Goal: Answer question/provide support

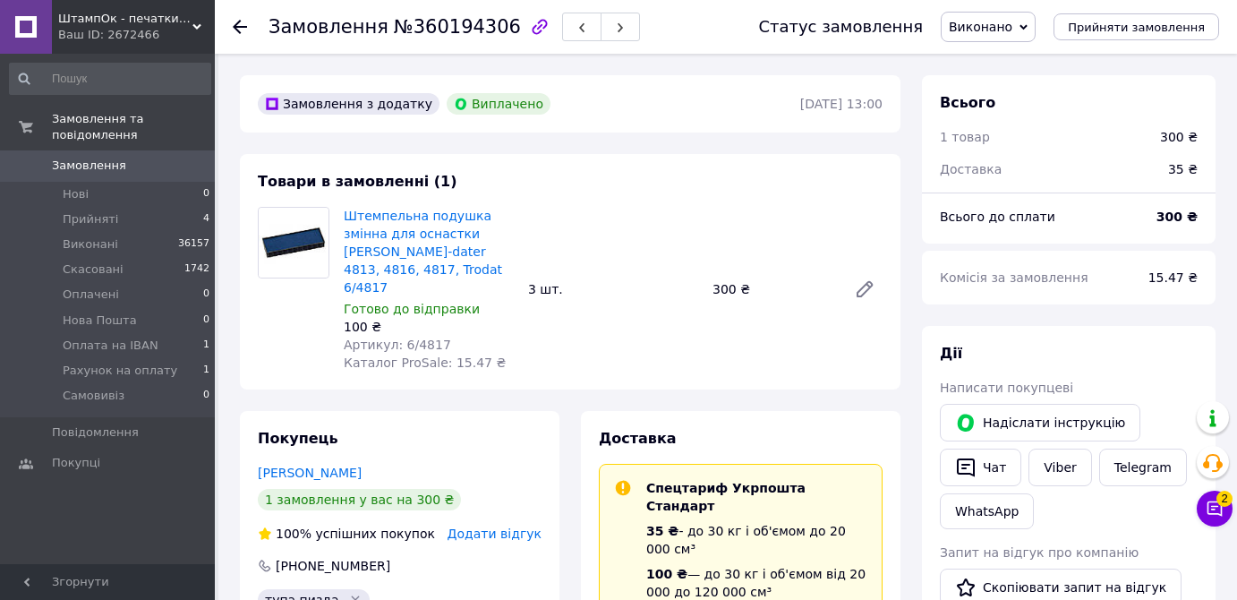
click at [5, 38] on link at bounding box center [26, 27] width 52 height 54
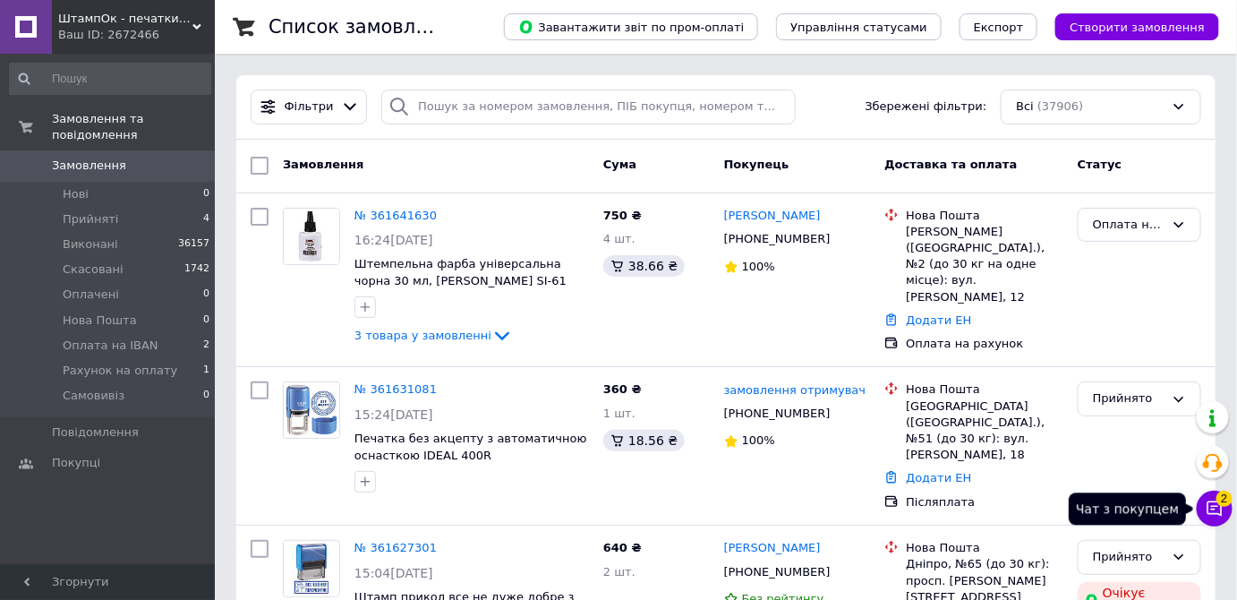
click at [1213, 518] on button "Чат з покупцем 2" at bounding box center [1214, 508] width 36 height 36
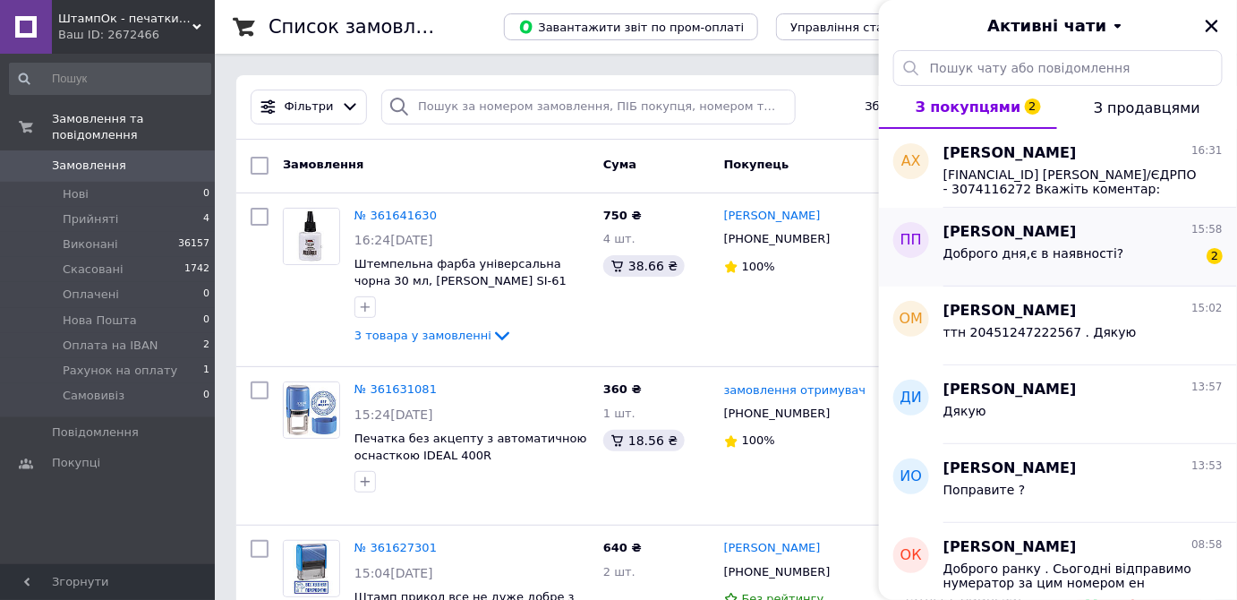
click at [1142, 233] on div "[PERSON_NAME] 15:58" at bounding box center [1082, 232] width 279 height 21
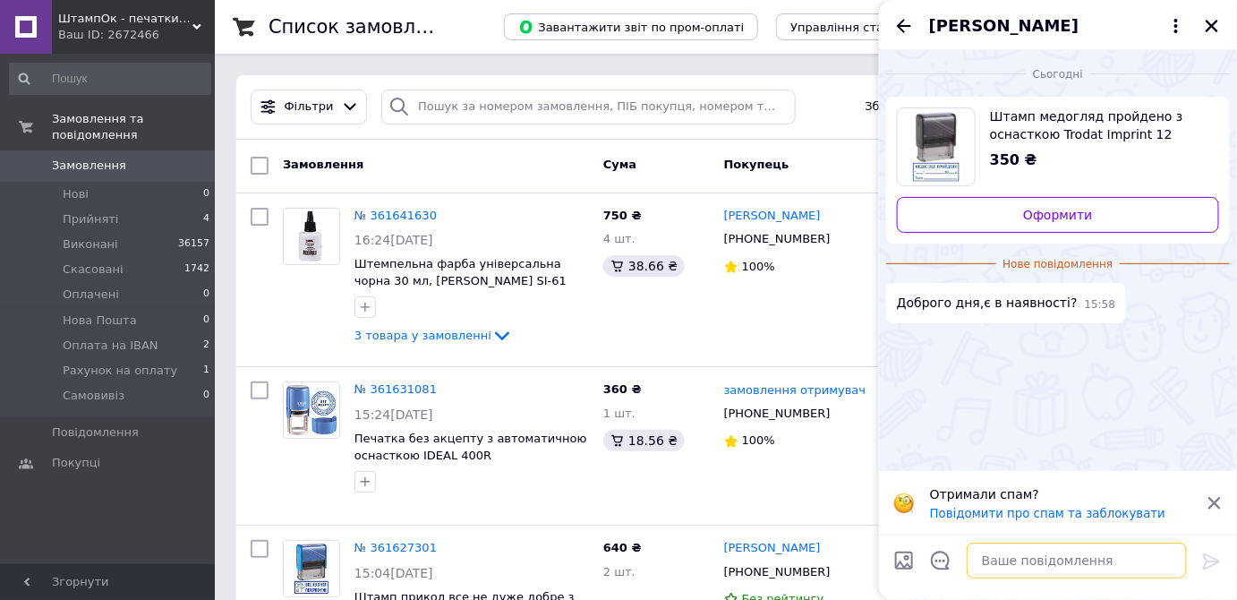
click at [1040, 549] on textarea at bounding box center [1077, 560] width 220 height 36
type textarea "Доброго дня . [GEOGRAPHIC_DATA]"
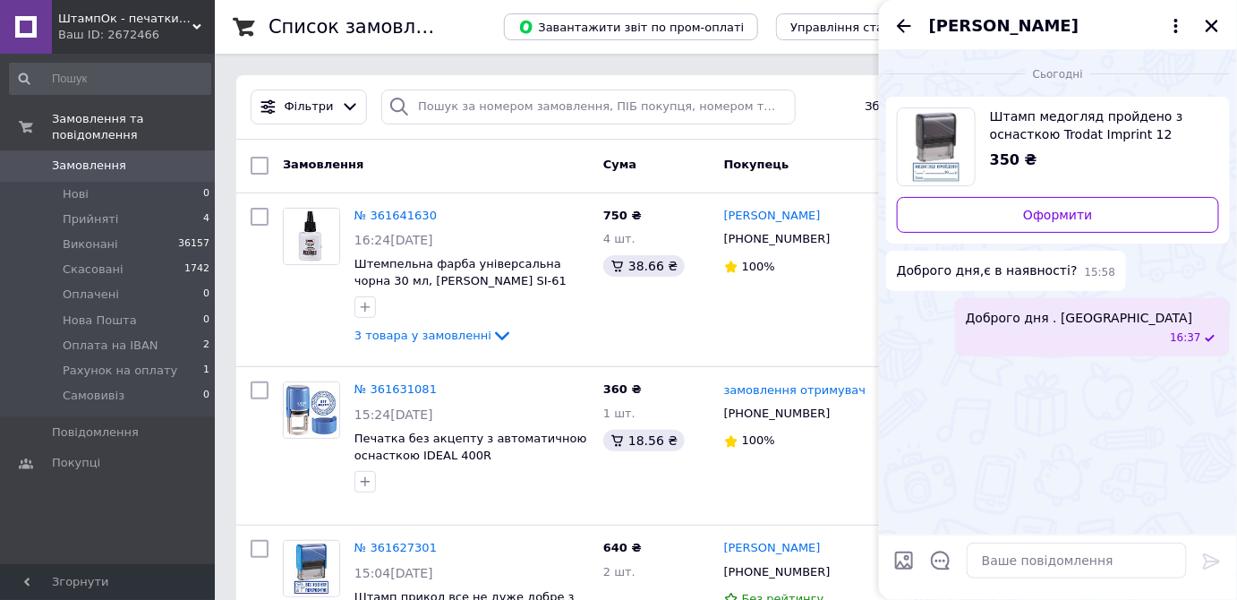
click at [1190, 330] on span "16:37" at bounding box center [1185, 337] width 31 height 15
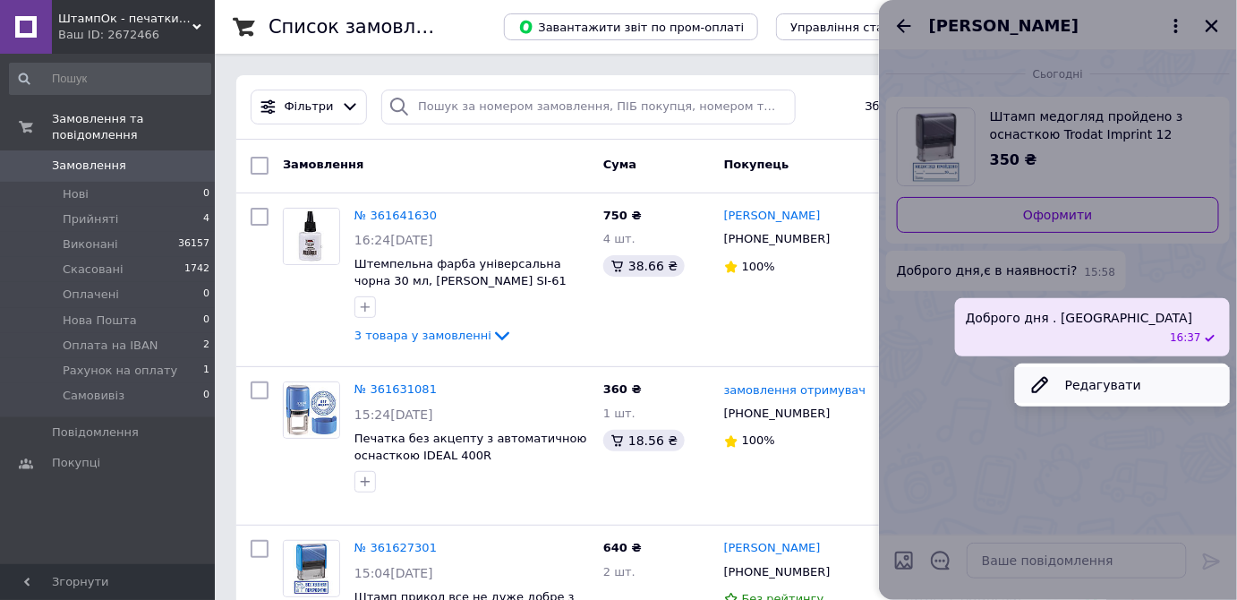
click at [1128, 367] on button "Редагувати" at bounding box center [1122, 385] width 215 height 36
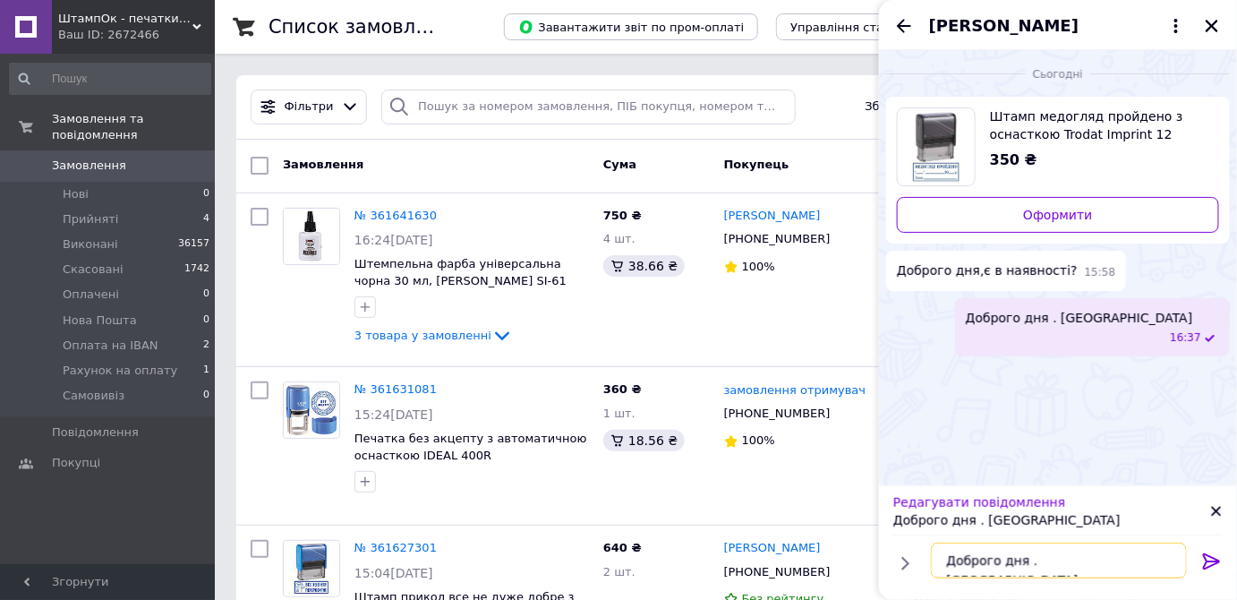
click at [1043, 566] on textarea "Доброго дня . [GEOGRAPHIC_DATA]" at bounding box center [1059, 560] width 256 height 36
type textarea "Доброго дня . Так"
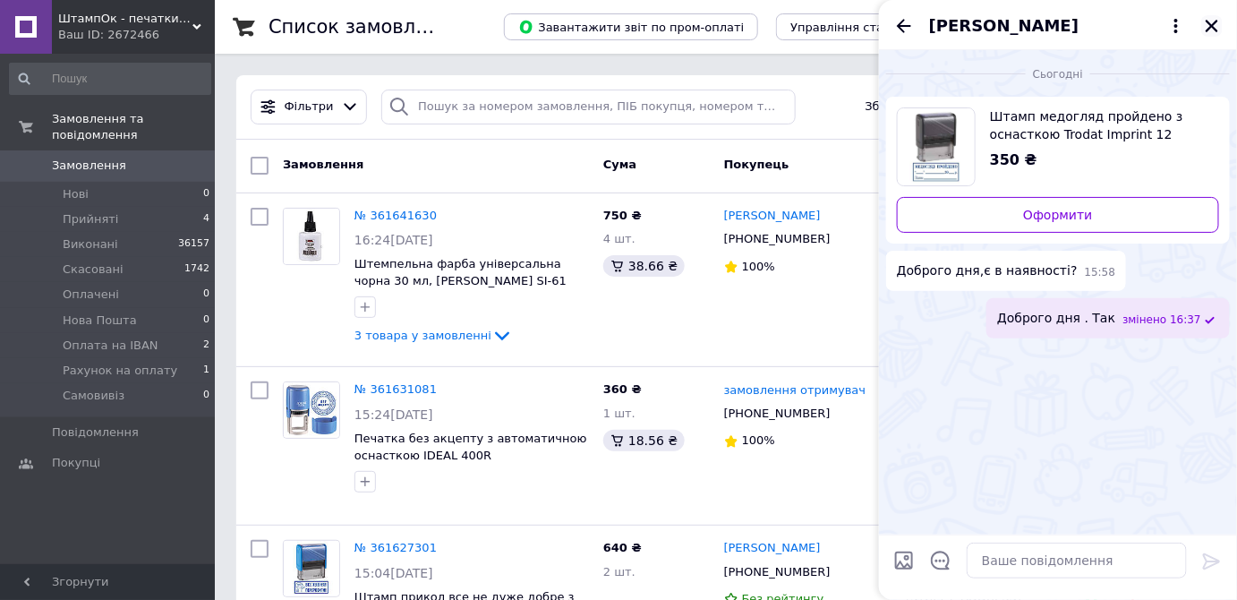
click at [1215, 28] on icon "Закрити" at bounding box center [1211, 26] width 13 height 13
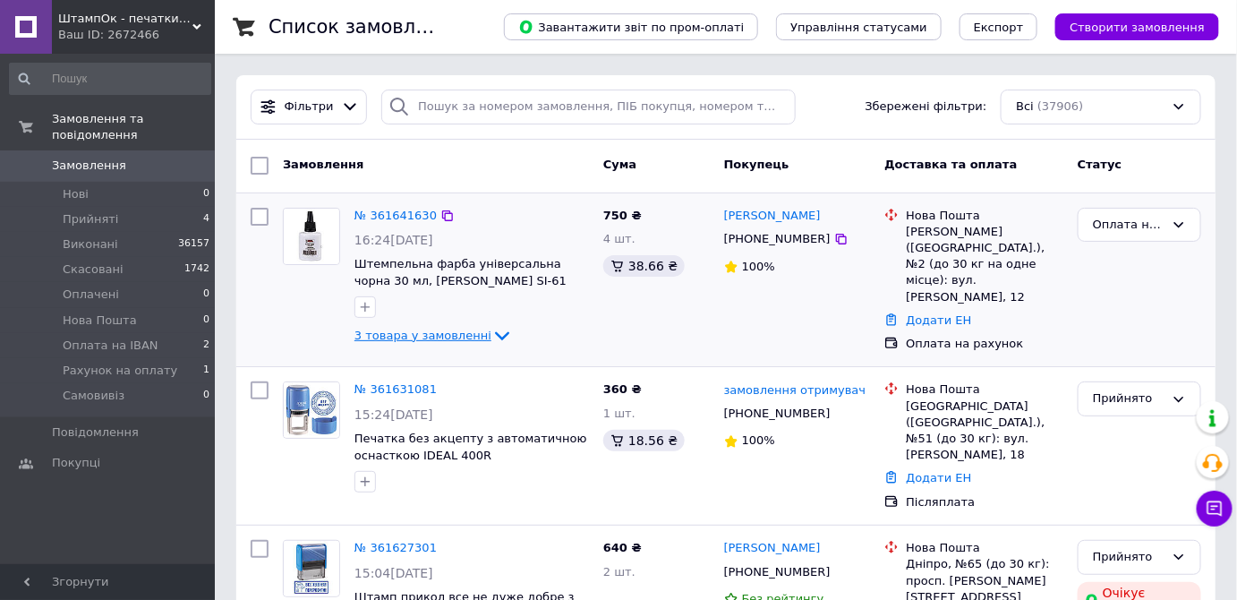
click at [459, 339] on span "3 товара у замовленні" at bounding box center [422, 334] width 137 height 13
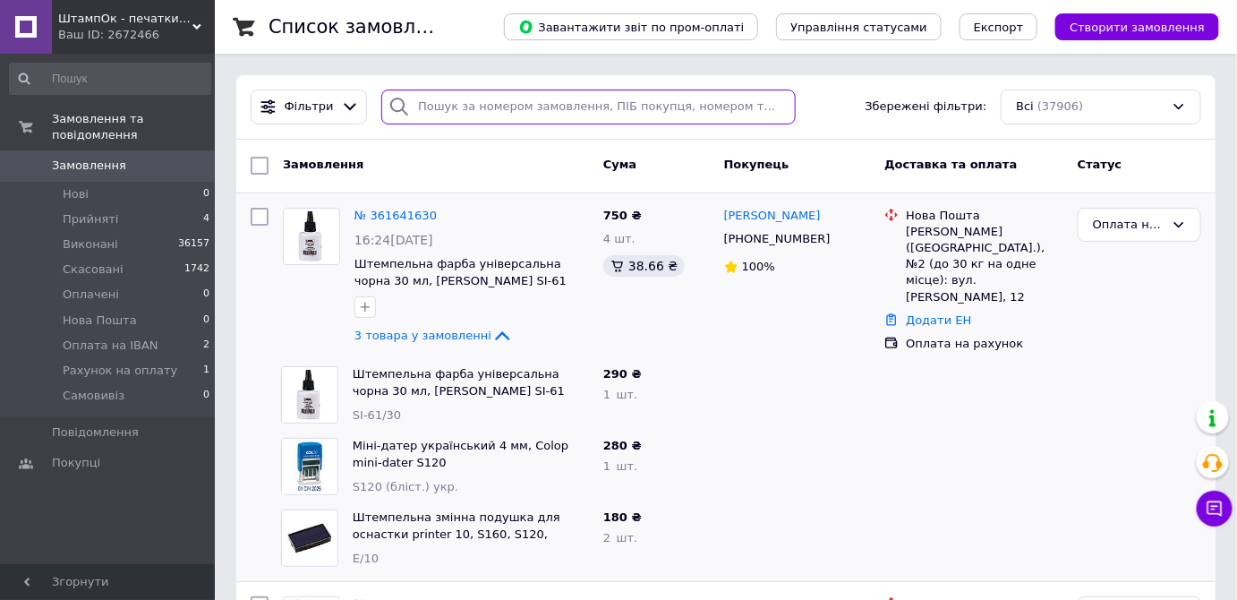
click at [517, 117] on input "search" at bounding box center [588, 106] width 414 height 35
paste input "[PHONE_NUMBER]"
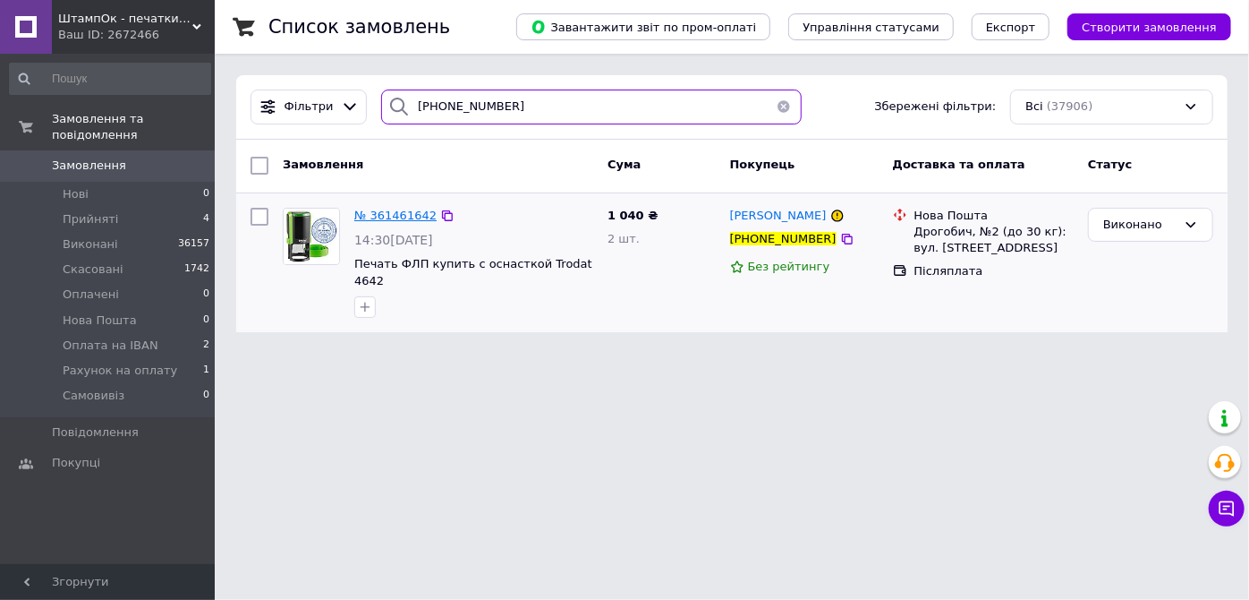
type input "[PHONE_NUMBER]"
click at [412, 210] on span "№ 361461642" at bounding box center [395, 215] width 82 height 13
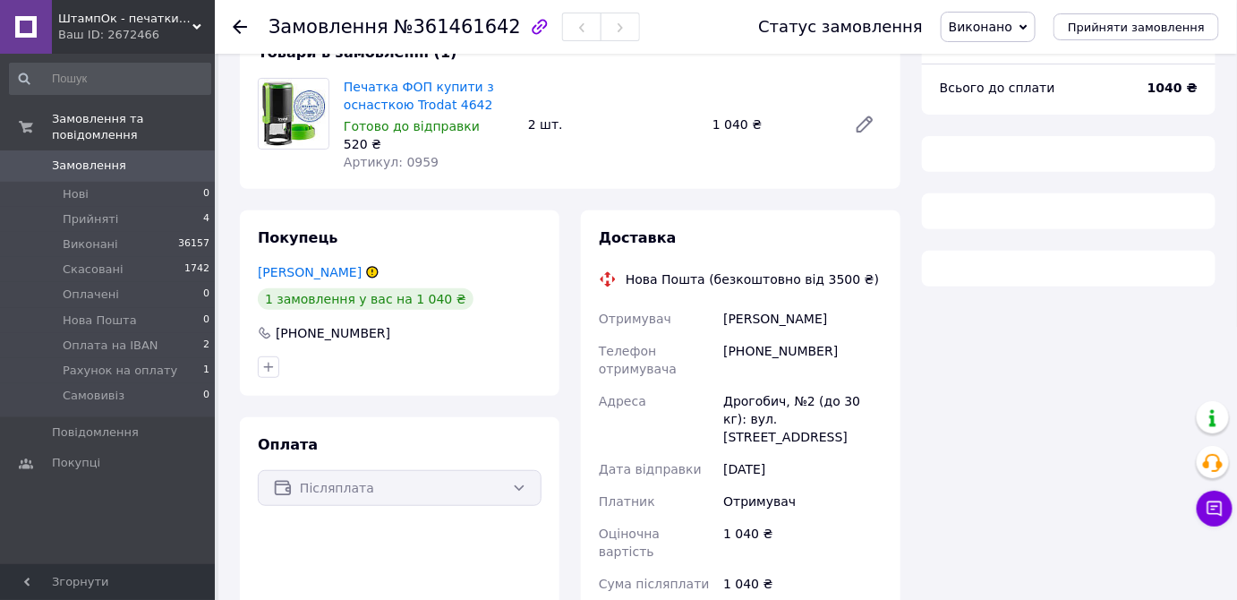
scroll to position [130, 0]
click at [326, 264] on link "[PERSON_NAME]" at bounding box center [310, 271] width 104 height 14
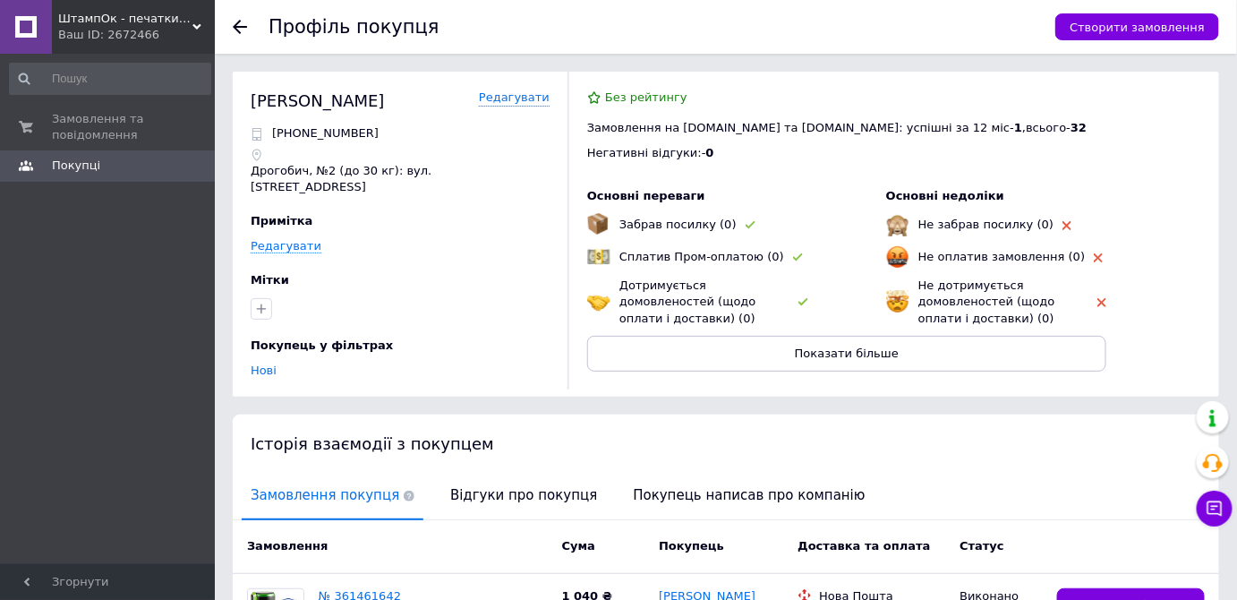
scroll to position [175, 0]
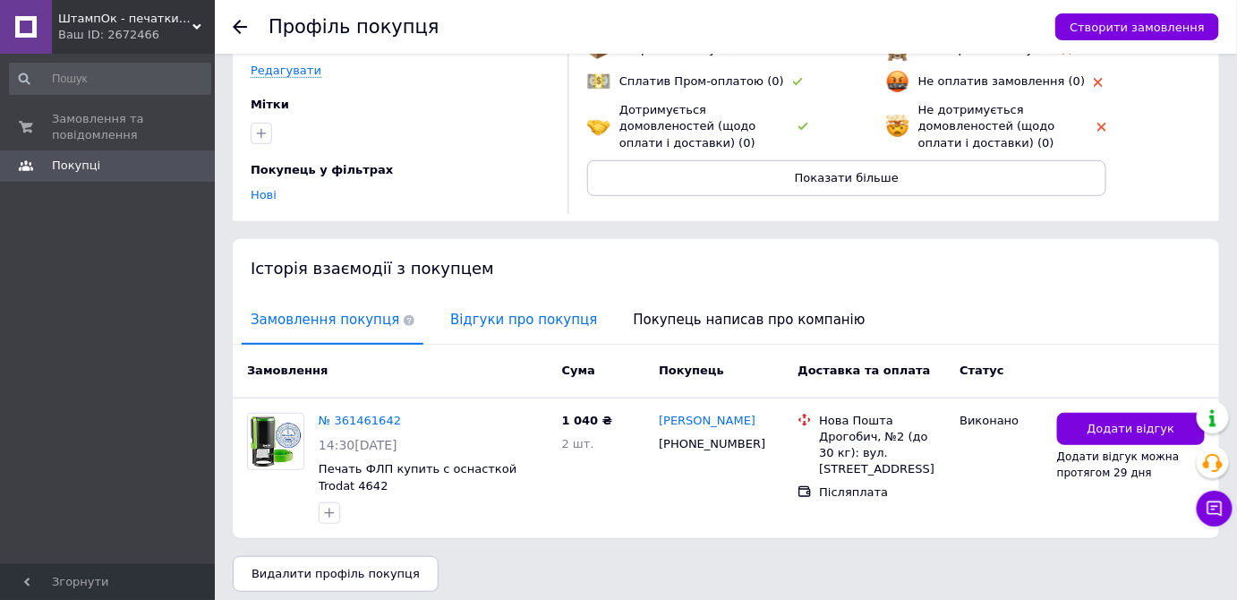
click at [467, 303] on span "Відгуки про покупця" at bounding box center [523, 320] width 165 height 46
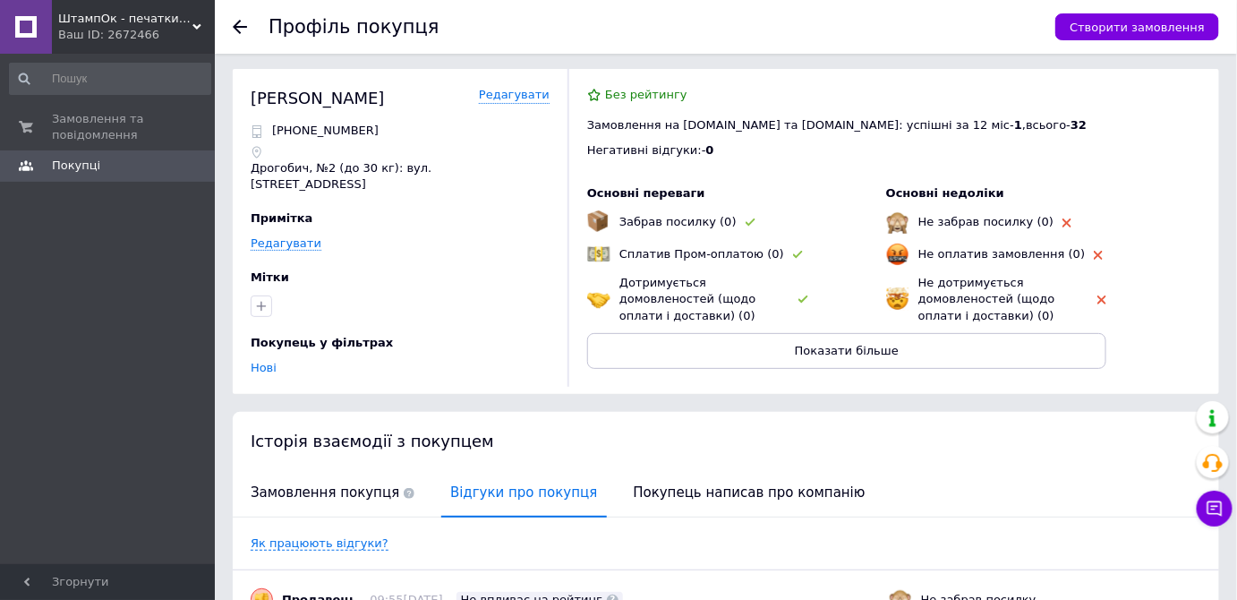
scroll to position [0, 0]
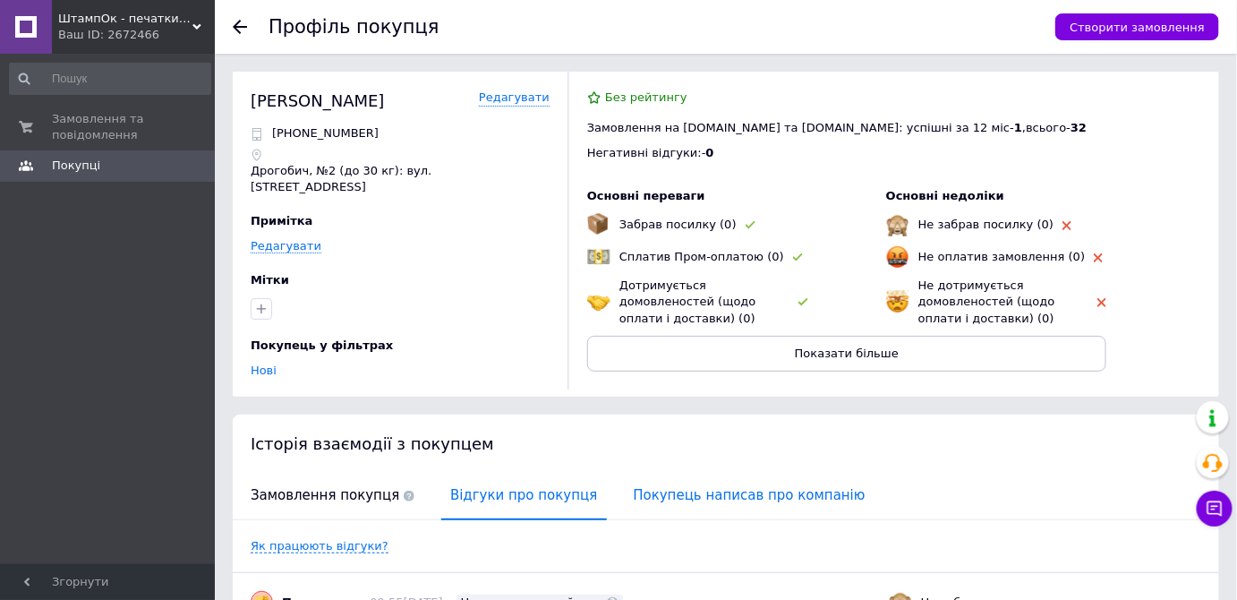
click at [653, 486] on span "Покупець написав про компанію" at bounding box center [750, 496] width 250 height 46
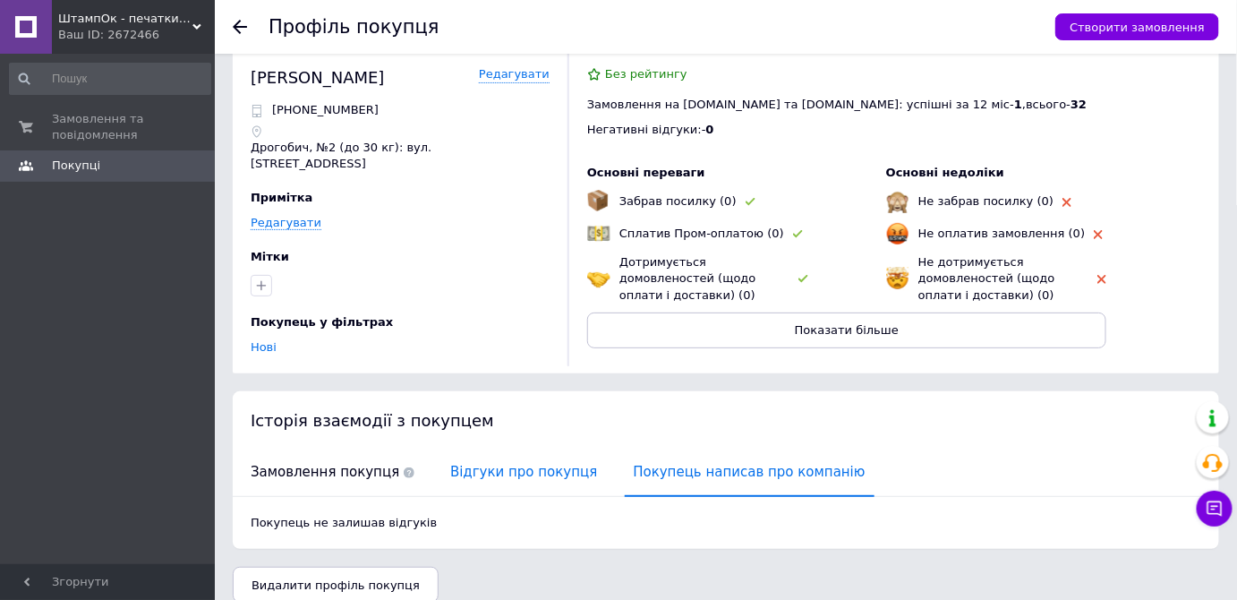
scroll to position [36, 0]
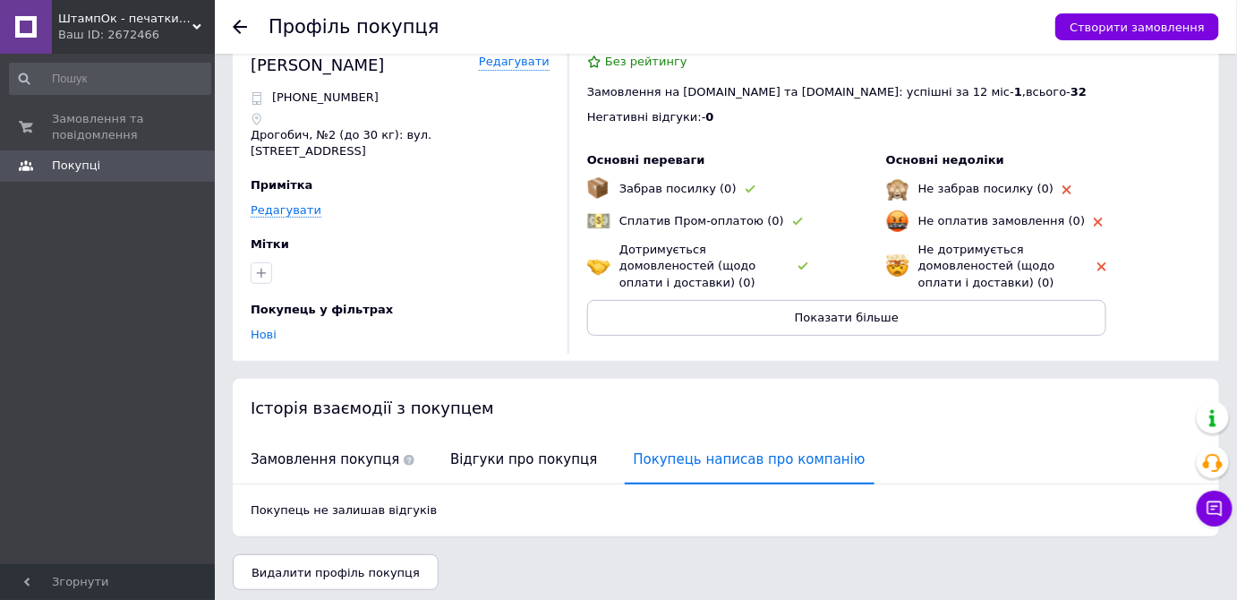
click at [22, 27] on link at bounding box center [26, 27] width 52 height 54
